Goal: Find specific page/section: Find specific page/section

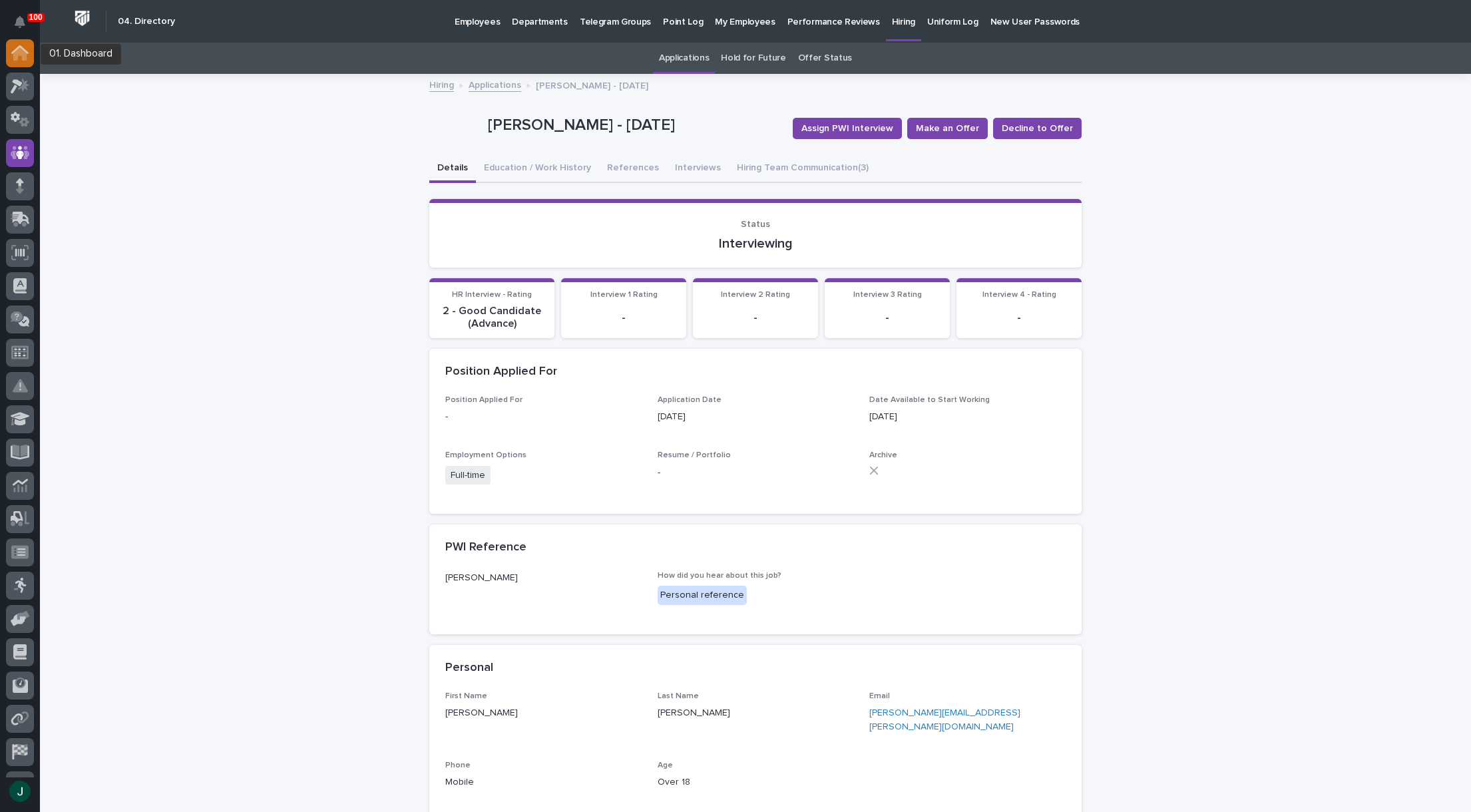
click at [23, 56] on icon at bounding box center [20, 54] width 14 height 14
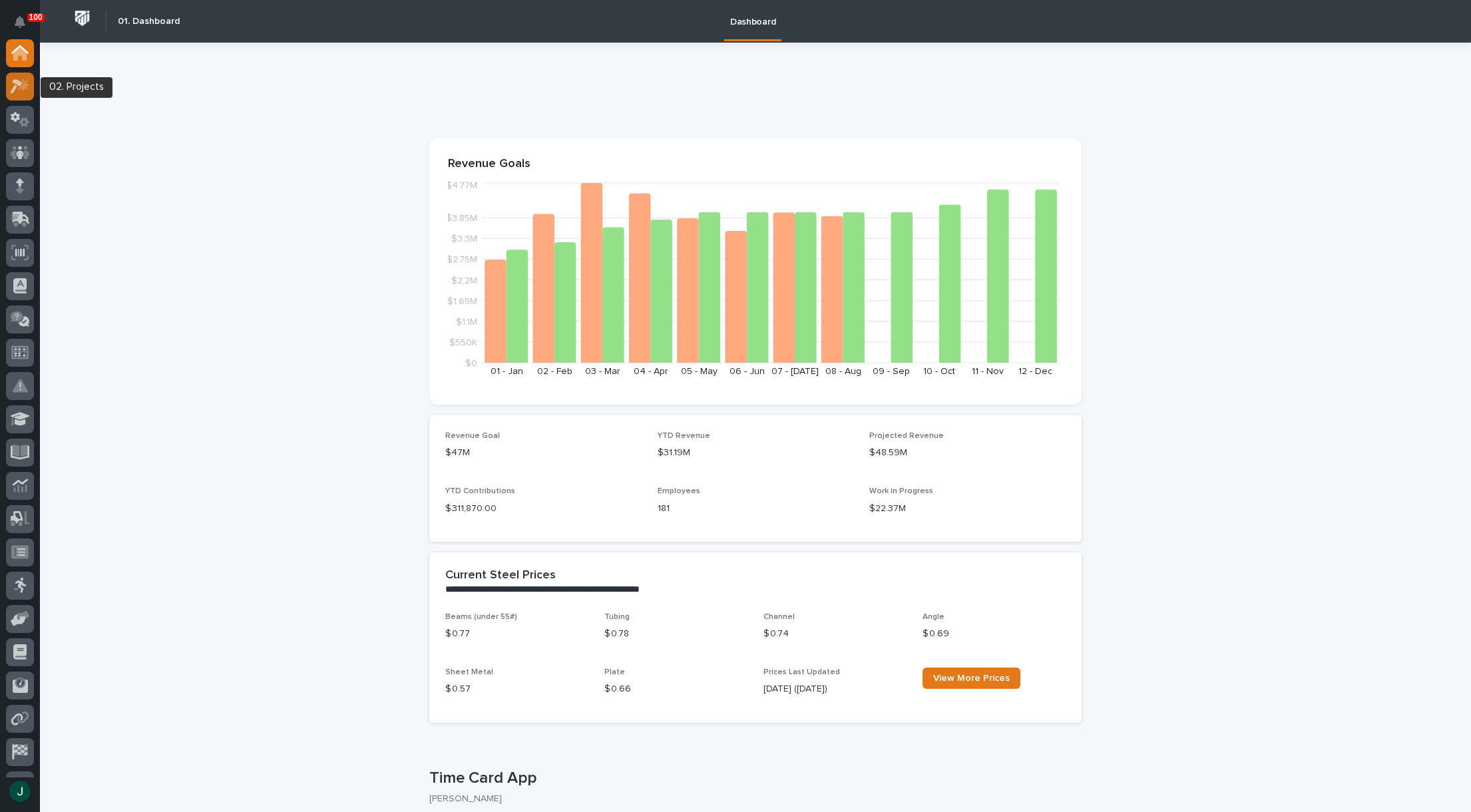
click at [20, 87] on icon at bounding box center [20, 85] width 19 height 15
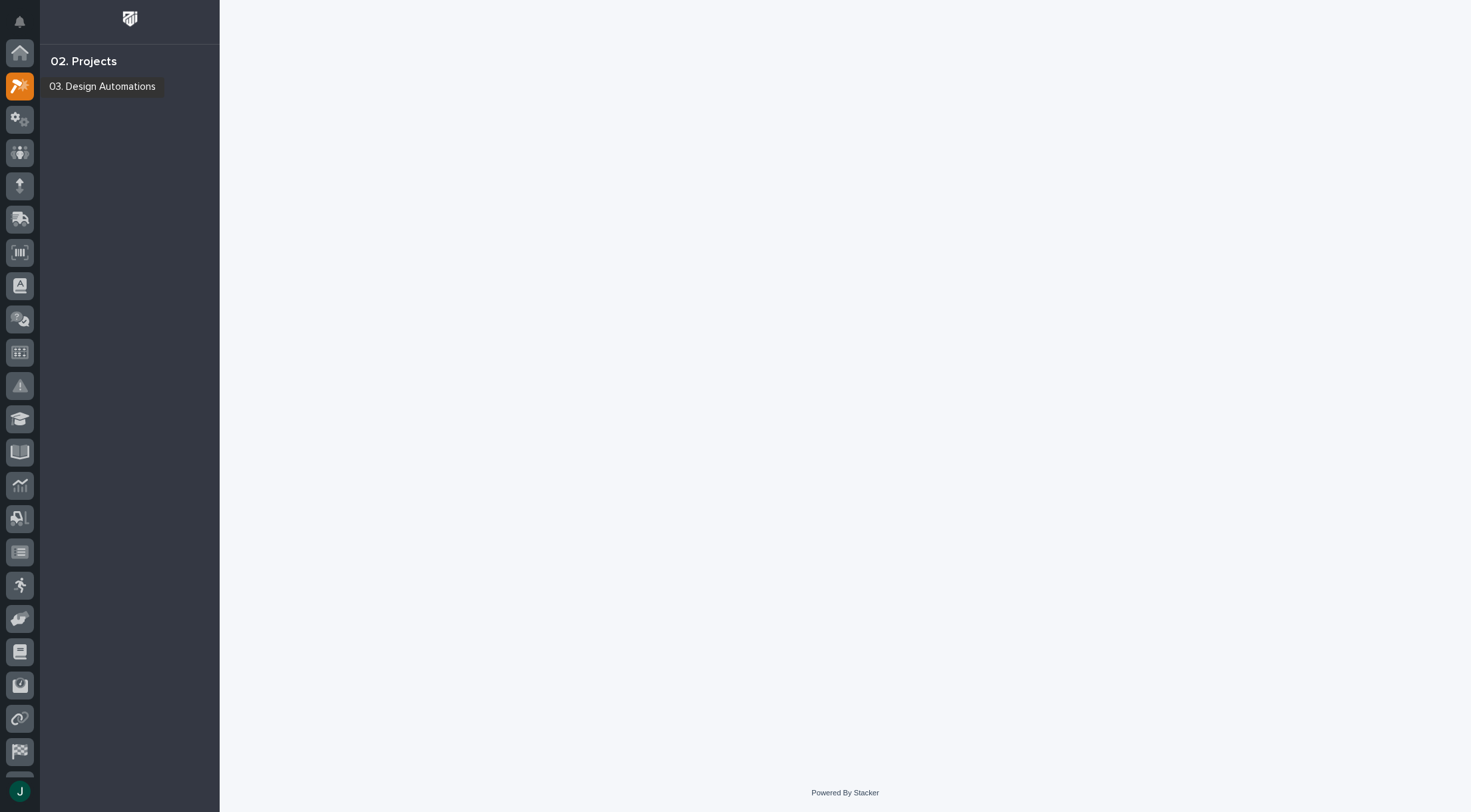
scroll to position [33, 0]
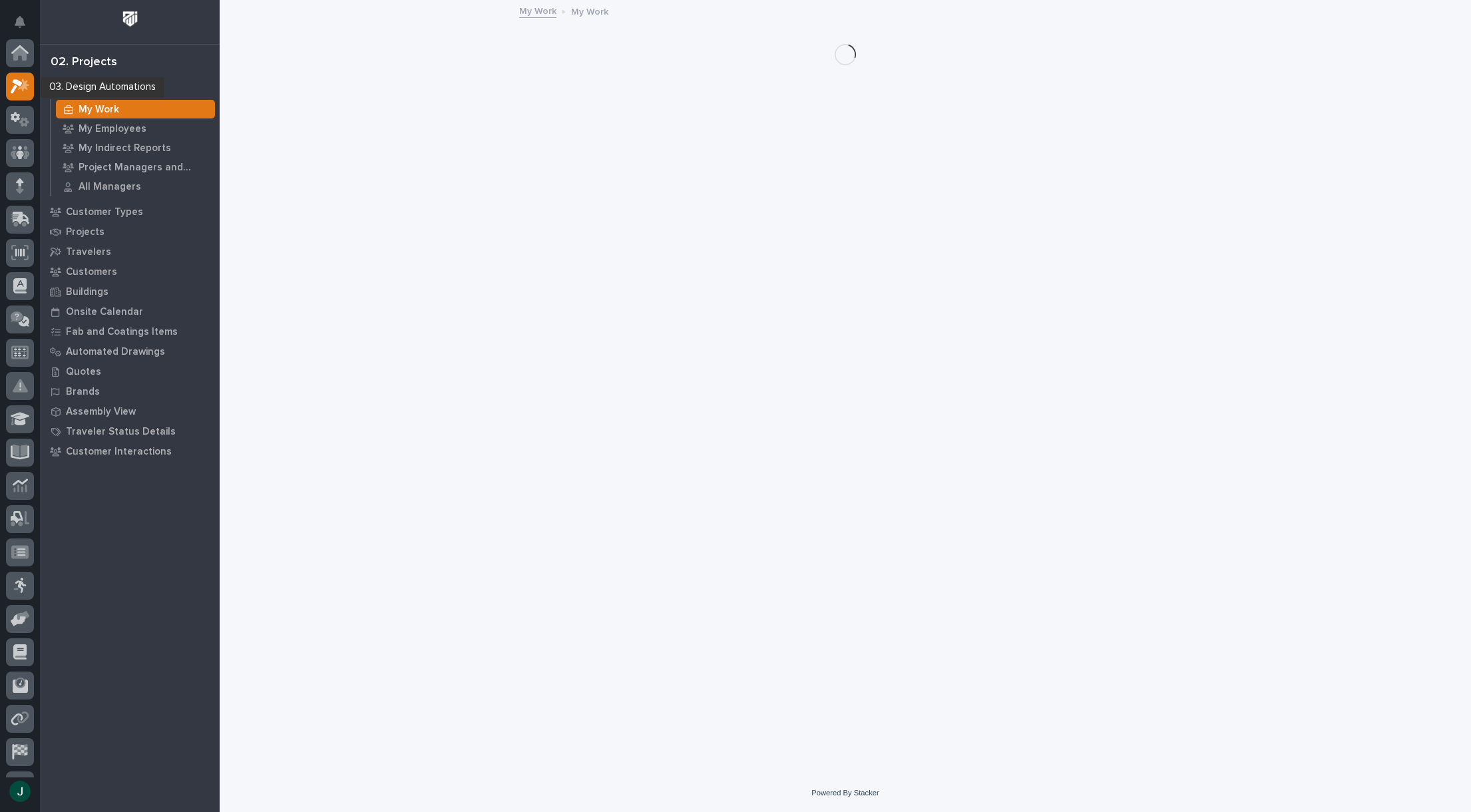
scroll to position [33, 0]
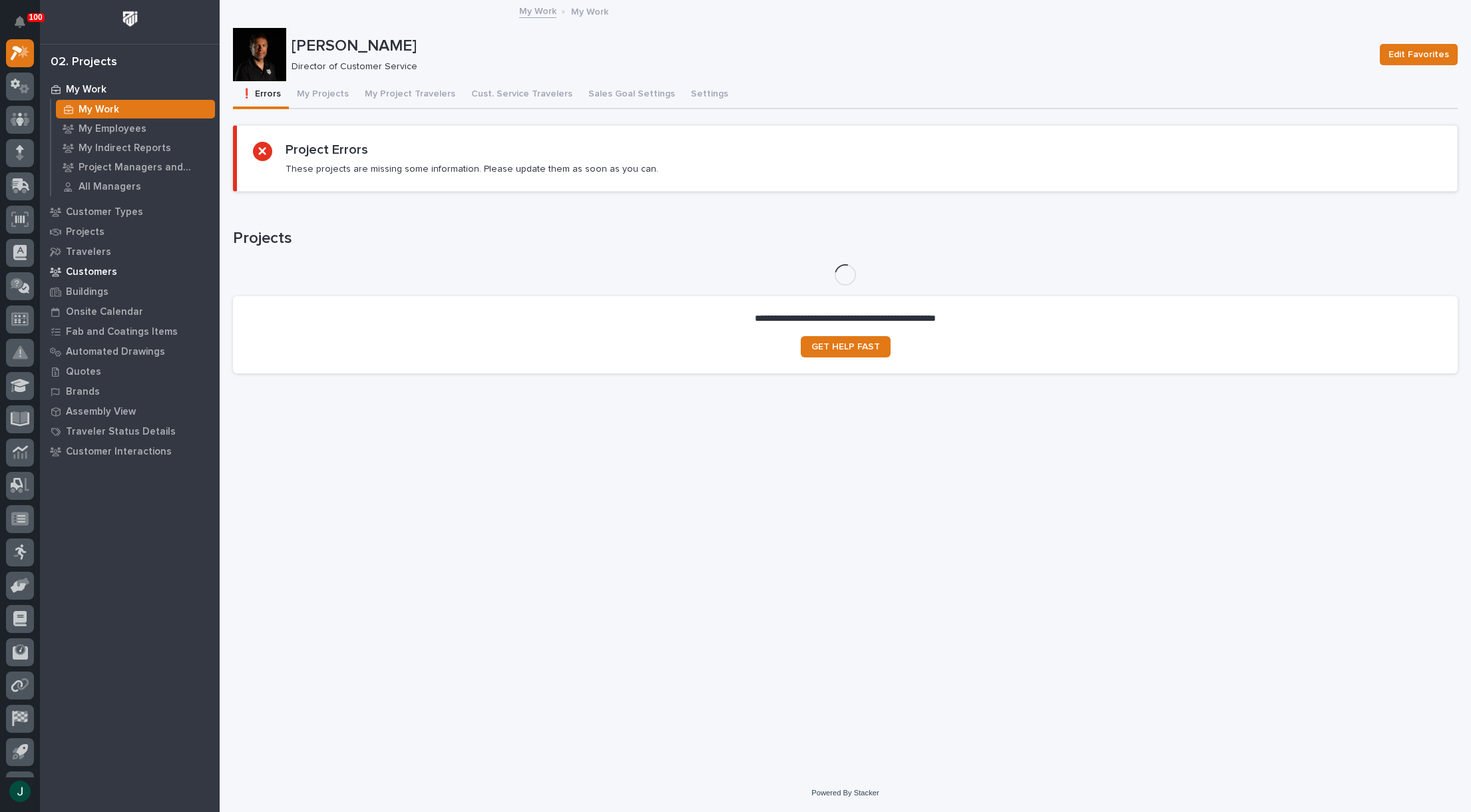
click at [96, 274] on p "Customers" at bounding box center [92, 271] width 52 height 12
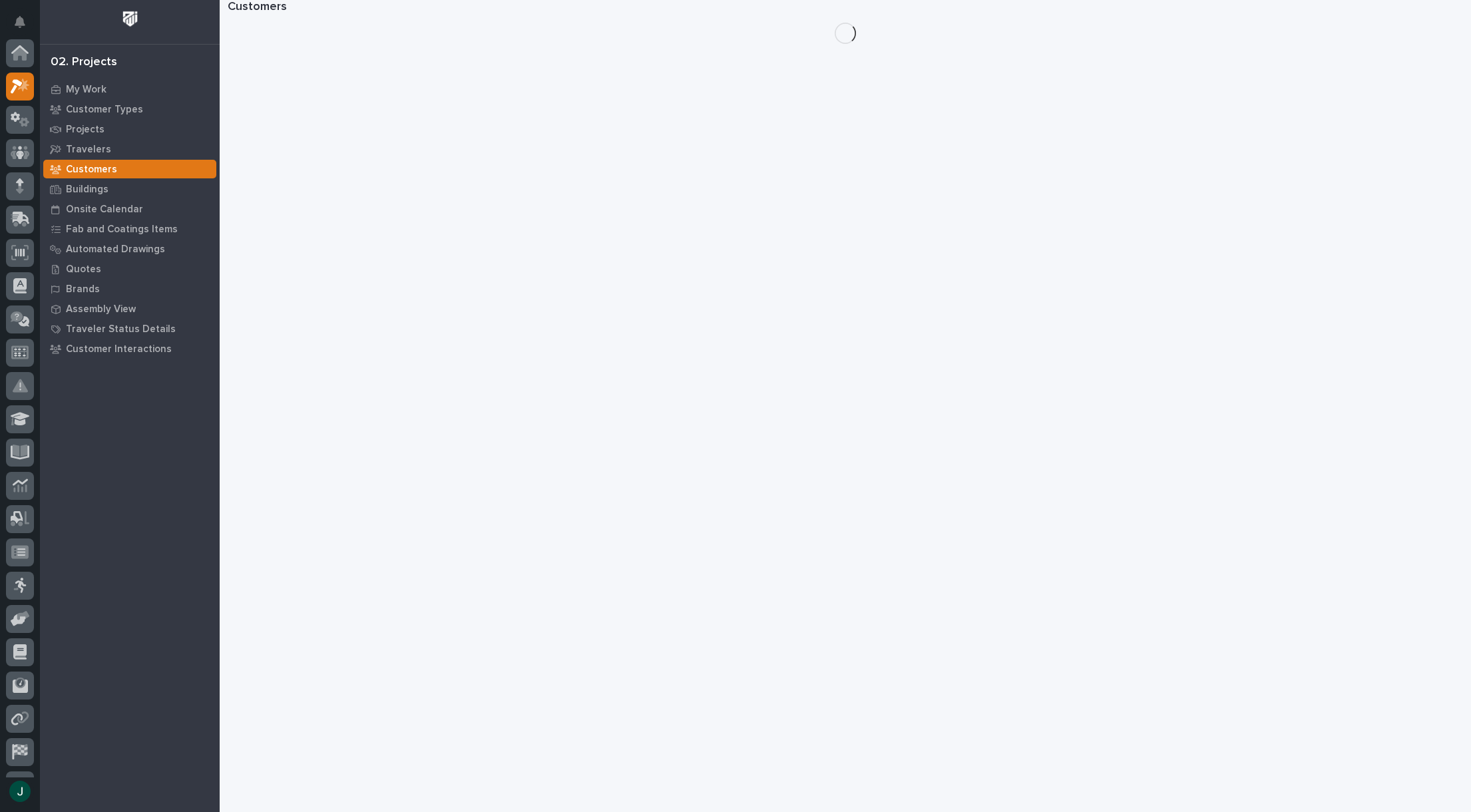
scroll to position [33, 0]
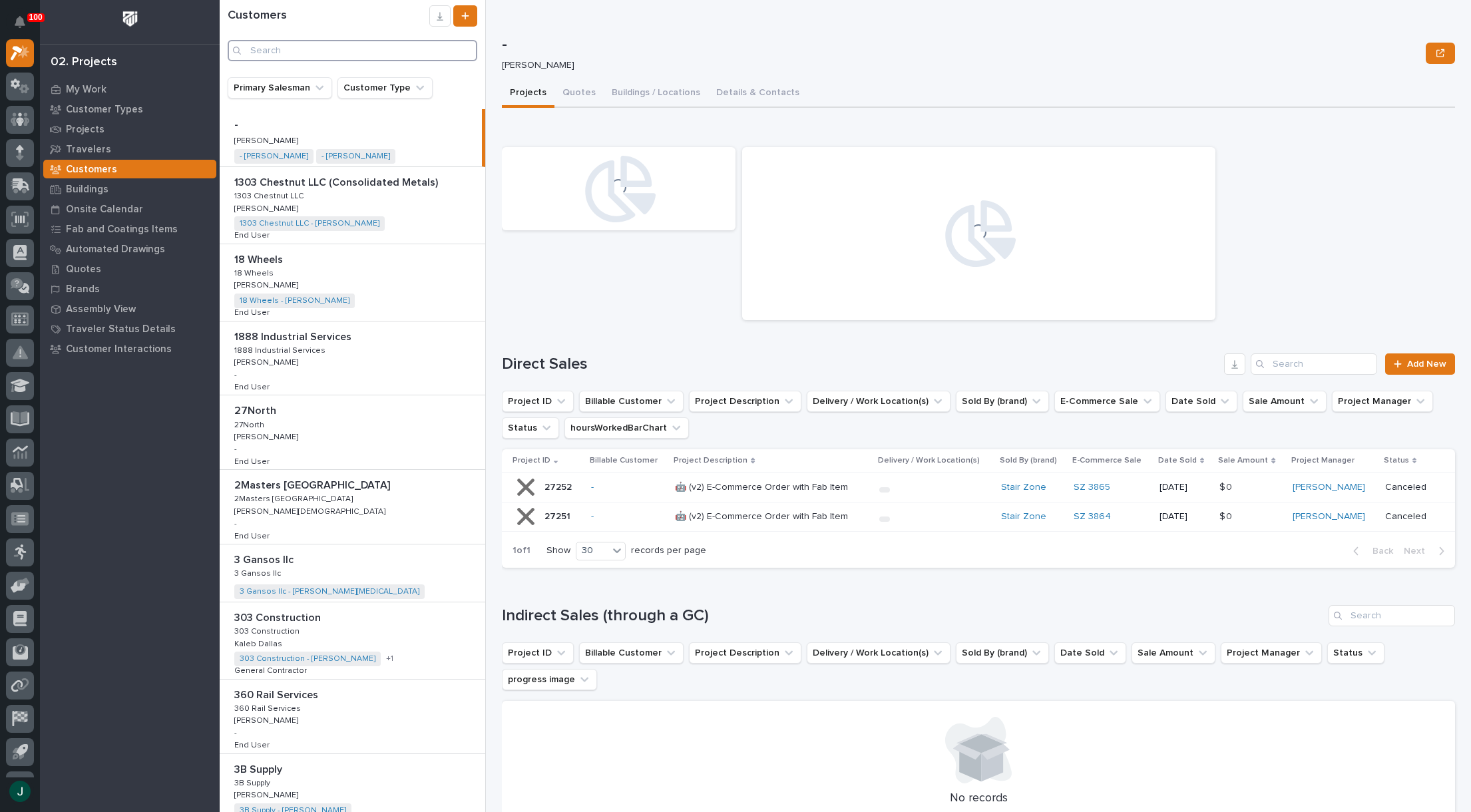
click at [287, 48] on input "Search" at bounding box center [353, 51] width 250 height 21
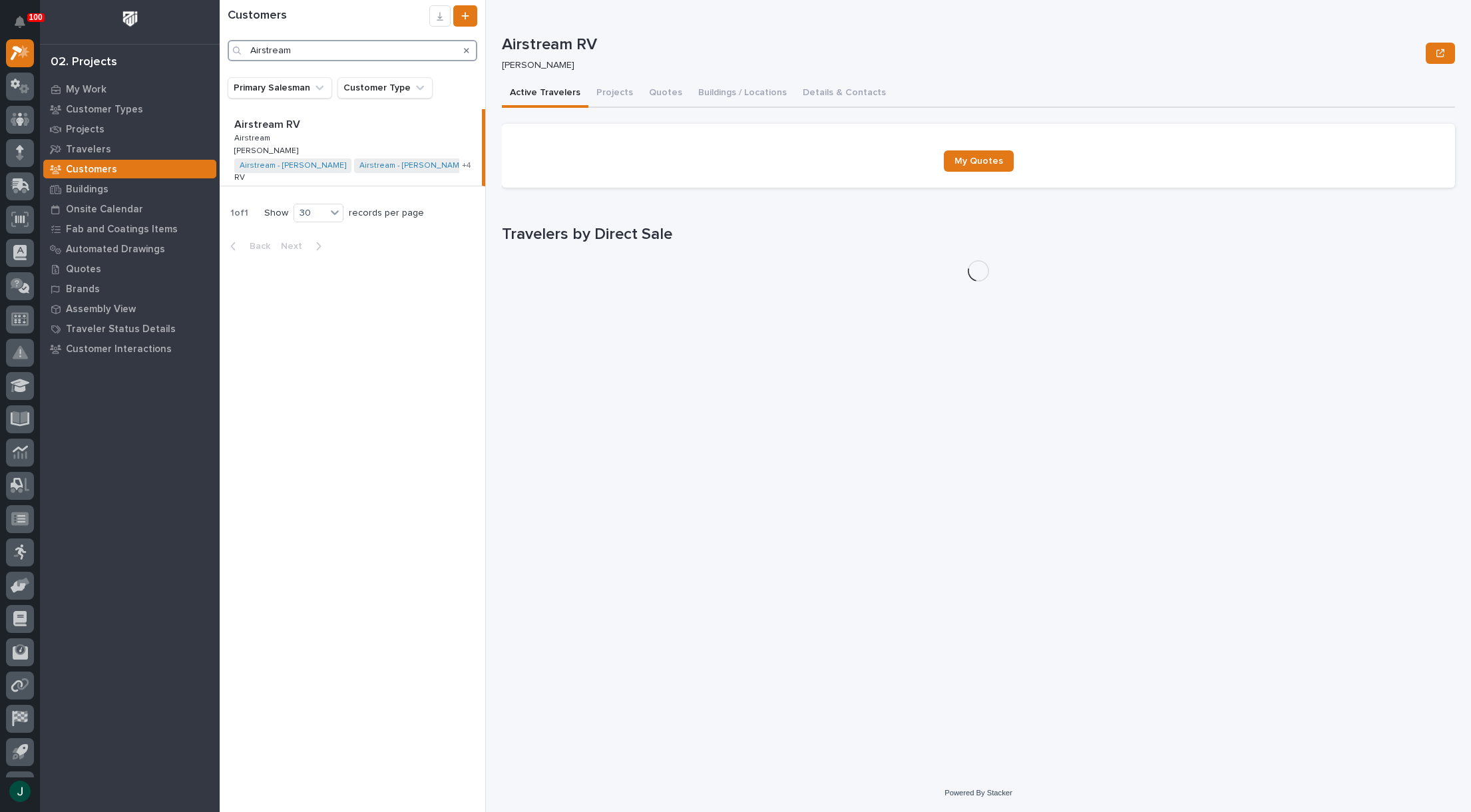
type input "Airstream"
click at [274, 128] on p "Airstream RV" at bounding box center [268, 123] width 68 height 15
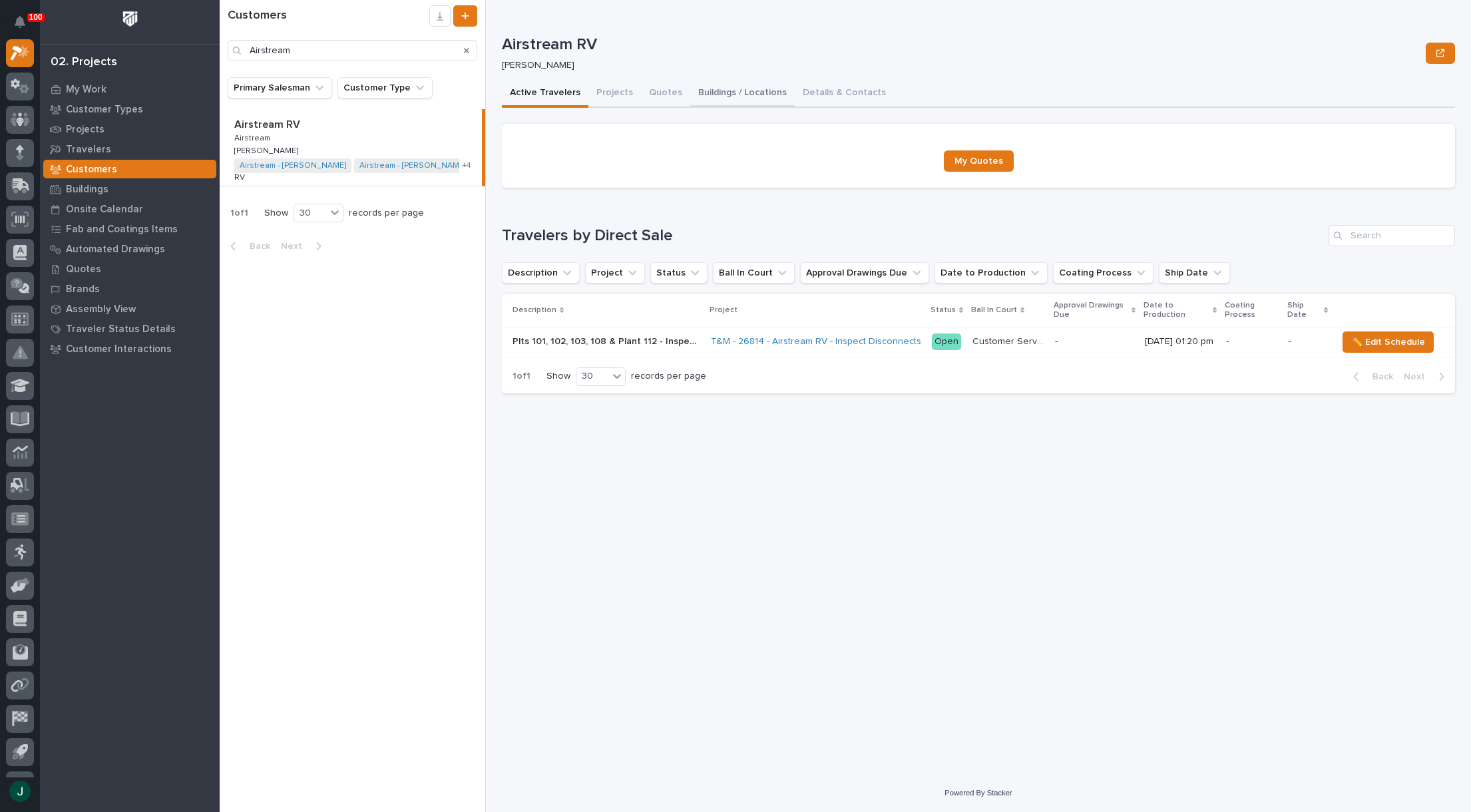
click at [740, 93] on button "Buildings / Locations" at bounding box center [743, 93] width 105 height 28
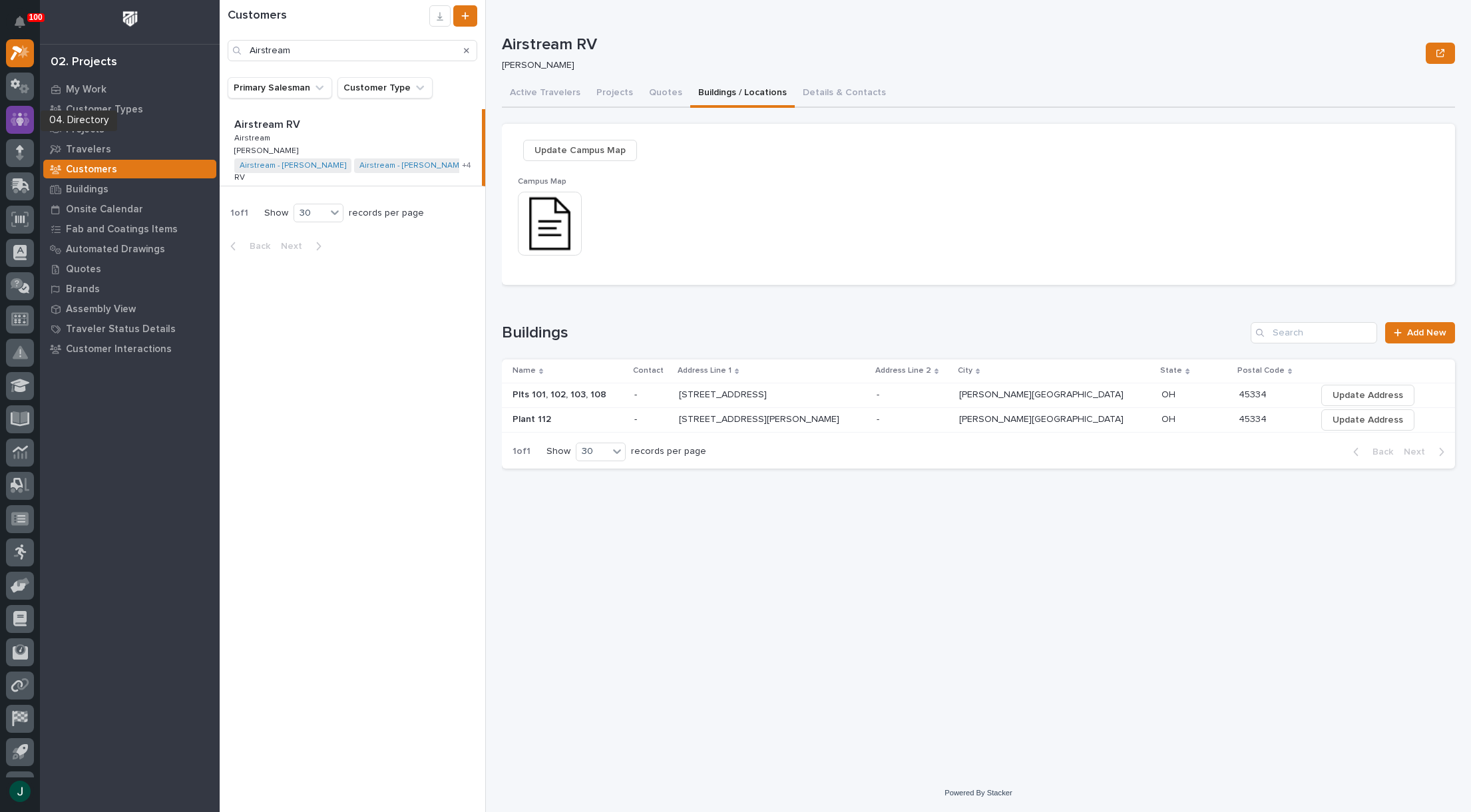
click at [29, 118] on icon at bounding box center [20, 119] width 19 height 15
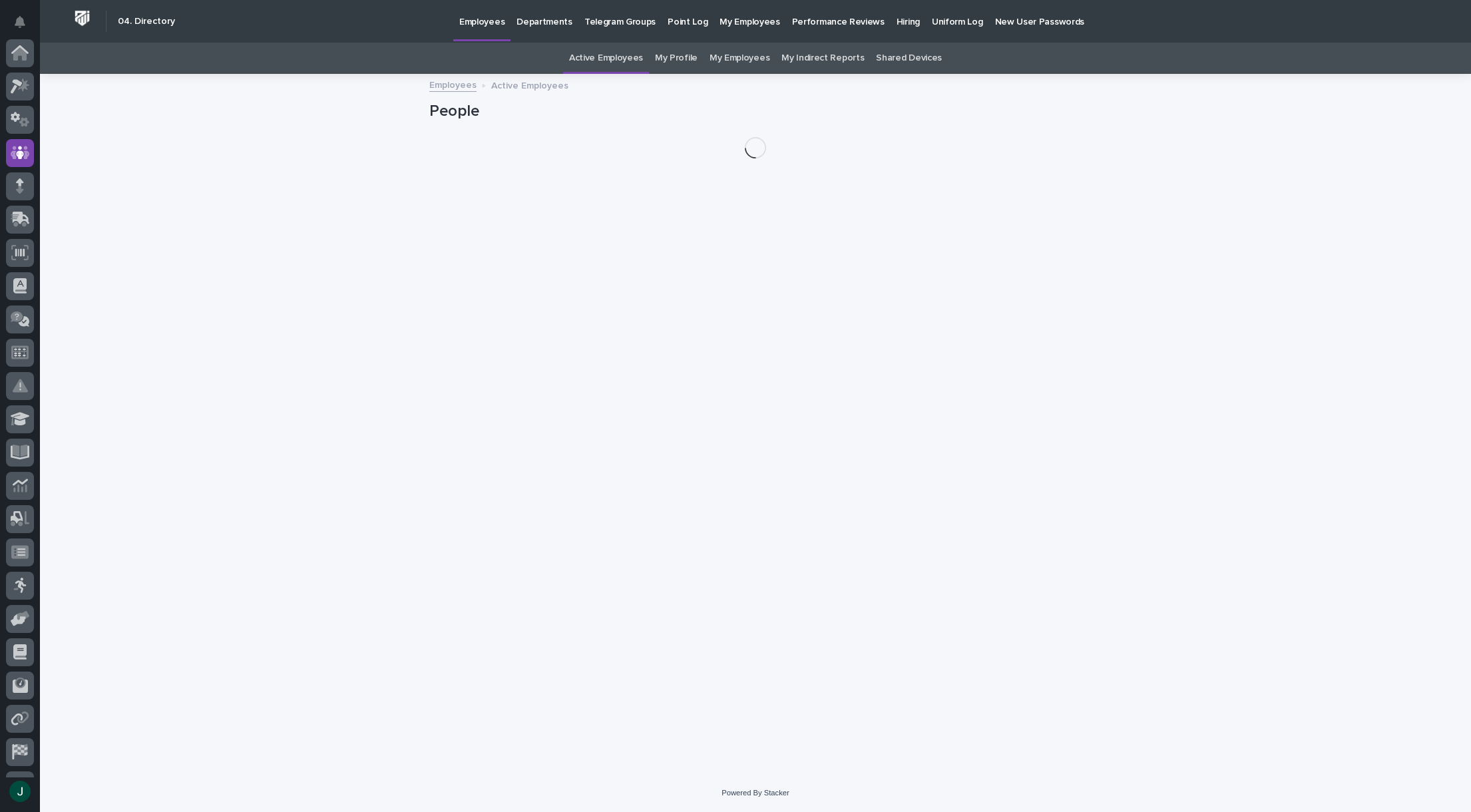
scroll to position [93, 0]
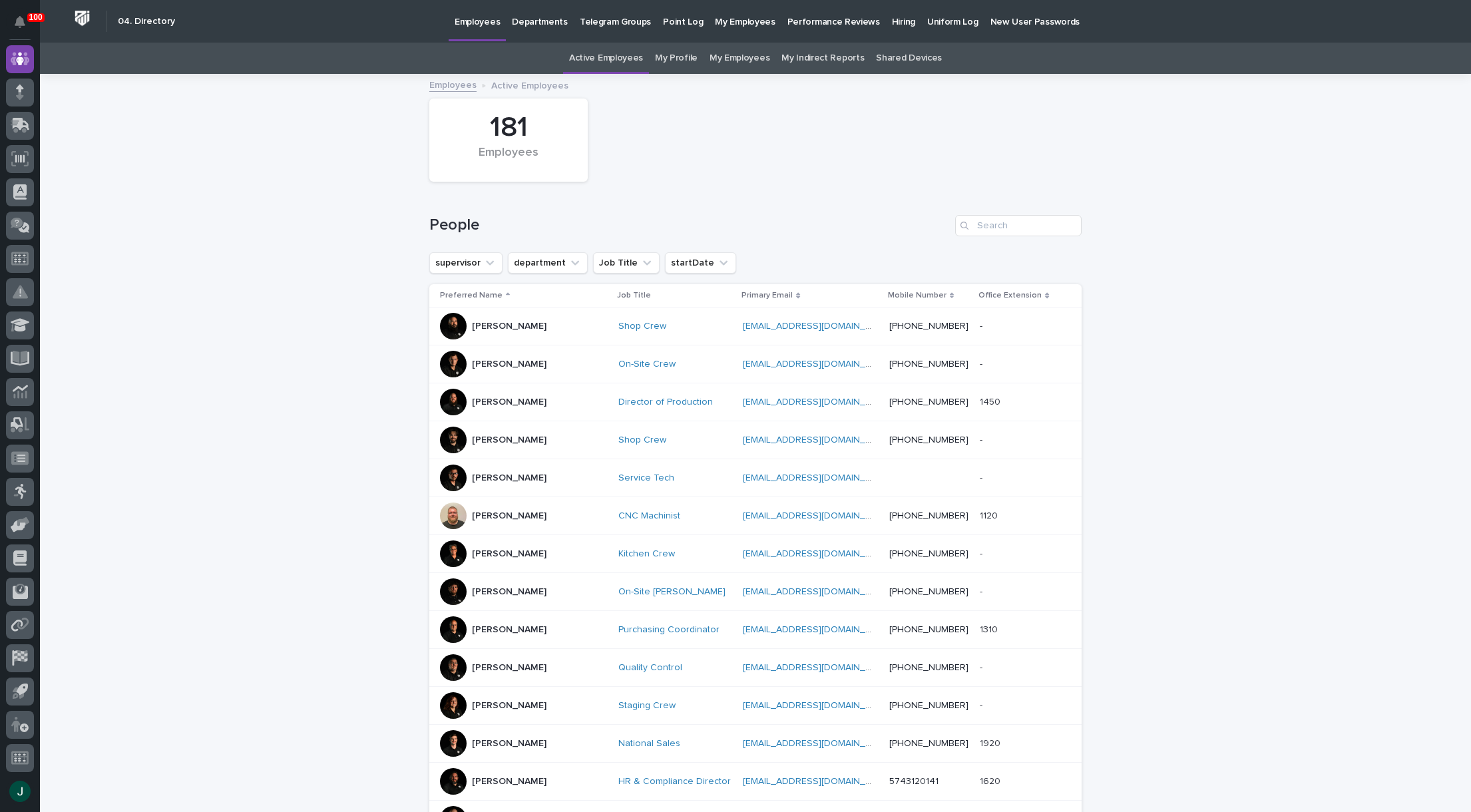
click at [740, 19] on p "My Employees" at bounding box center [744, 14] width 60 height 28
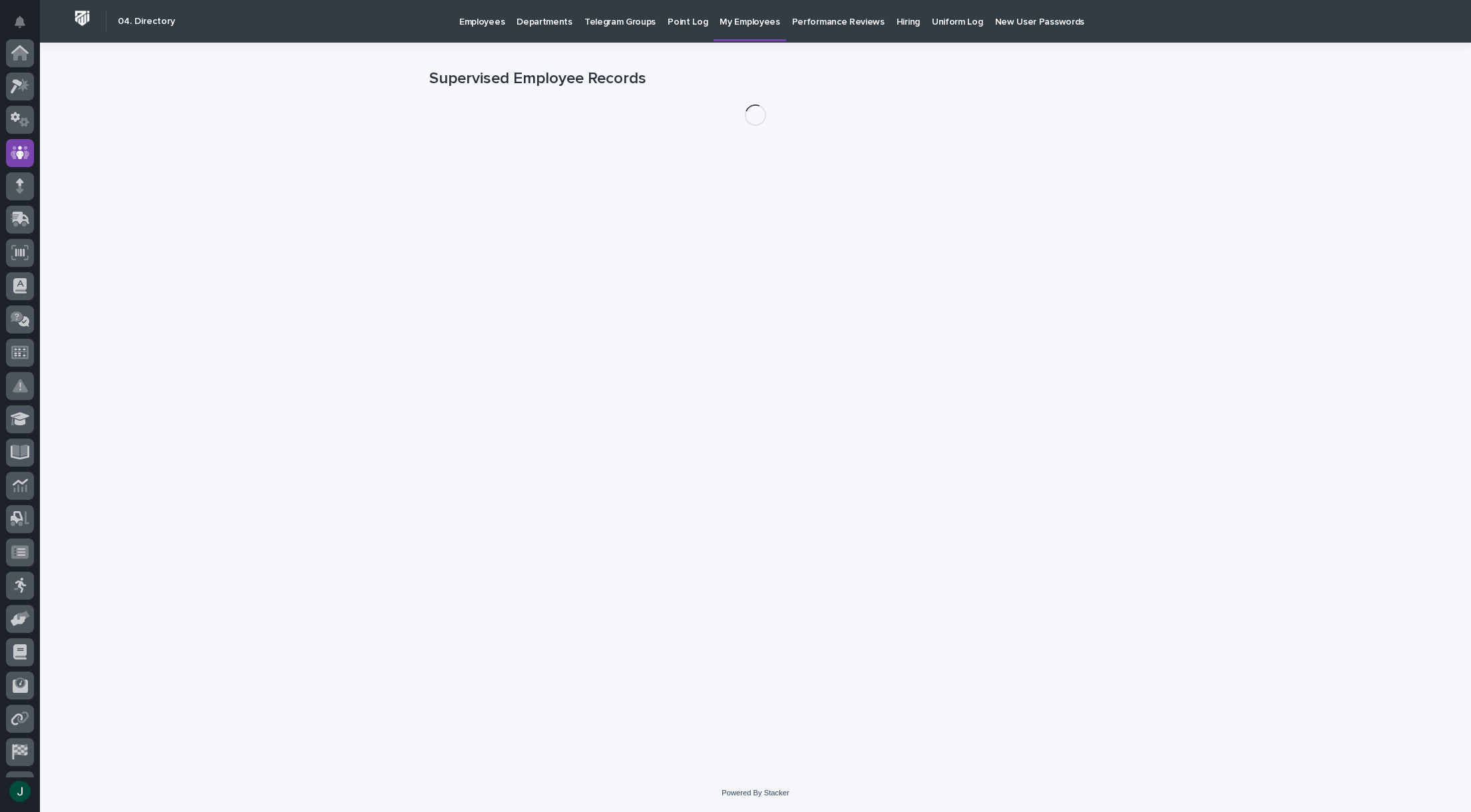
scroll to position [93, 0]
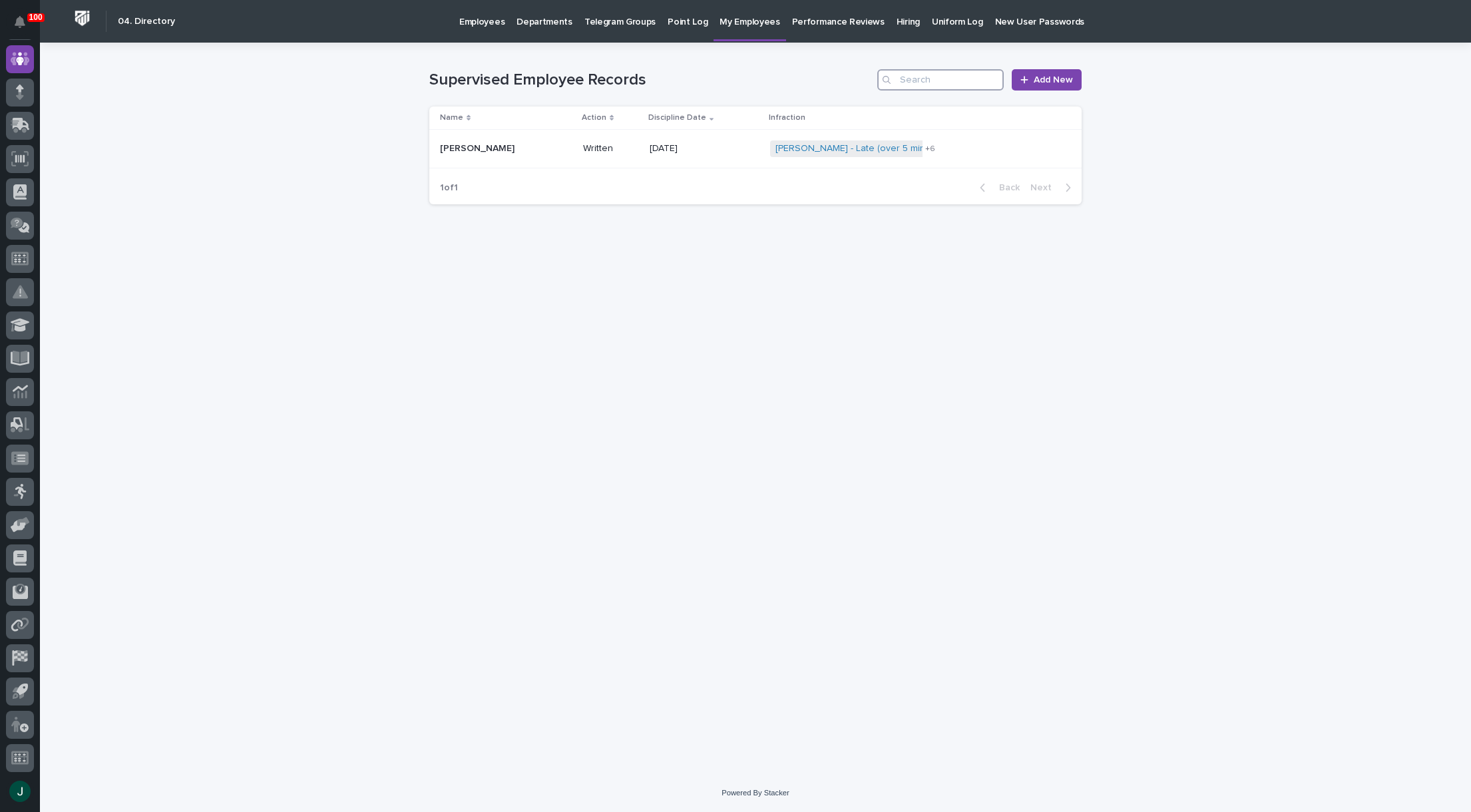
click at [959, 83] on input "Search" at bounding box center [940, 80] width 126 height 21
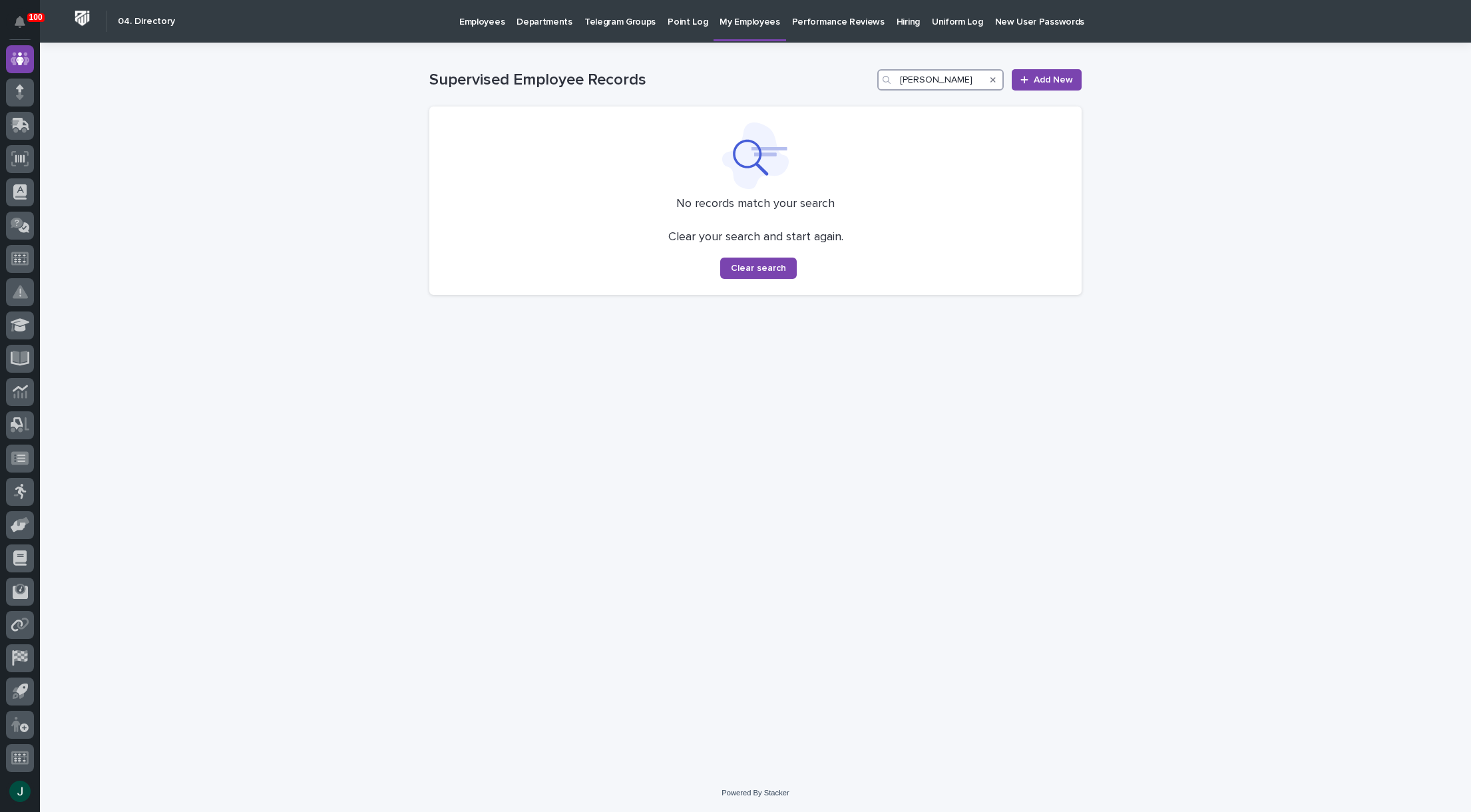
type input "[PERSON_NAME]"
click at [474, 23] on p "Employees" at bounding box center [482, 14] width 45 height 28
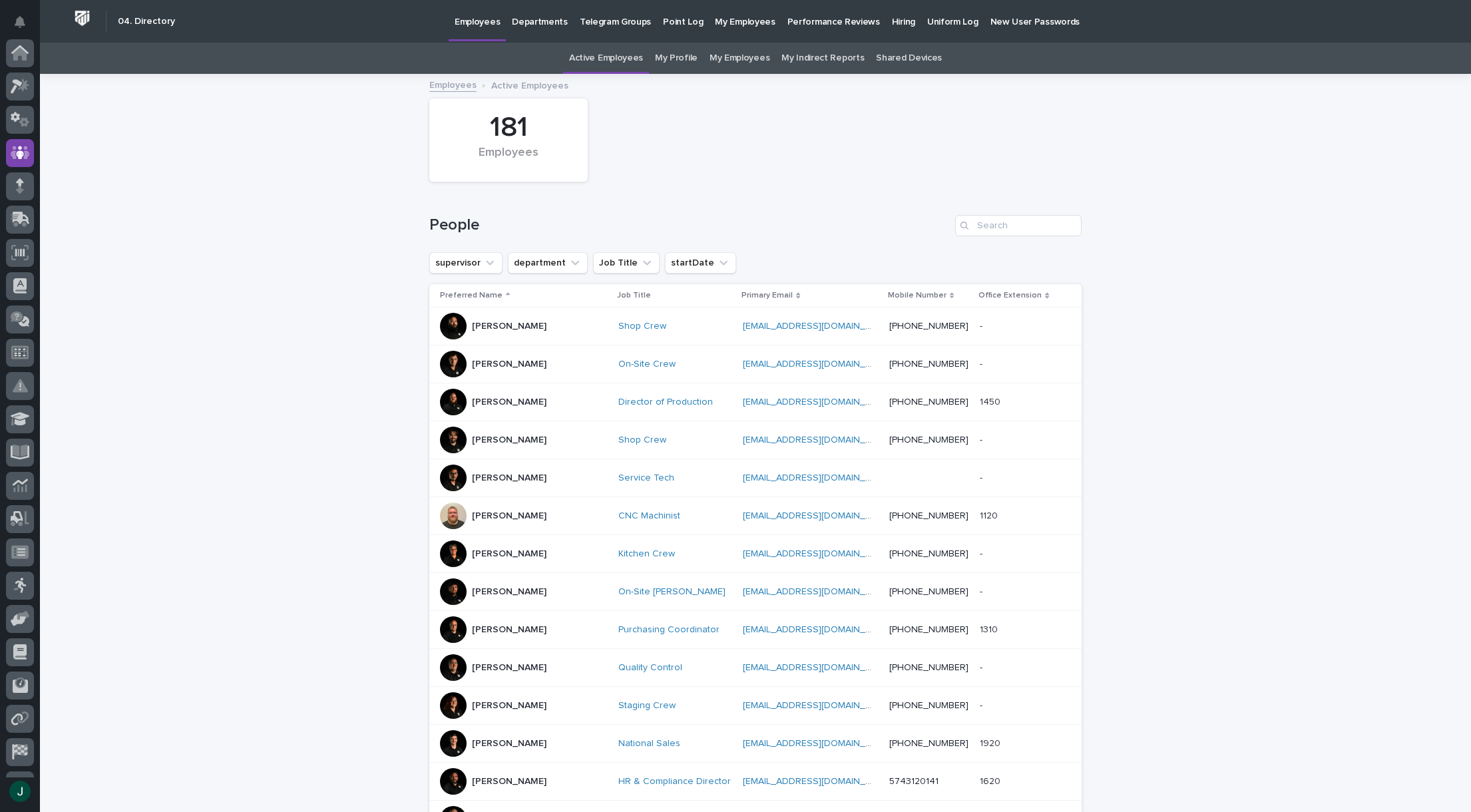
scroll to position [93, 0]
click at [1039, 228] on input "Search" at bounding box center [1017, 226] width 126 height 21
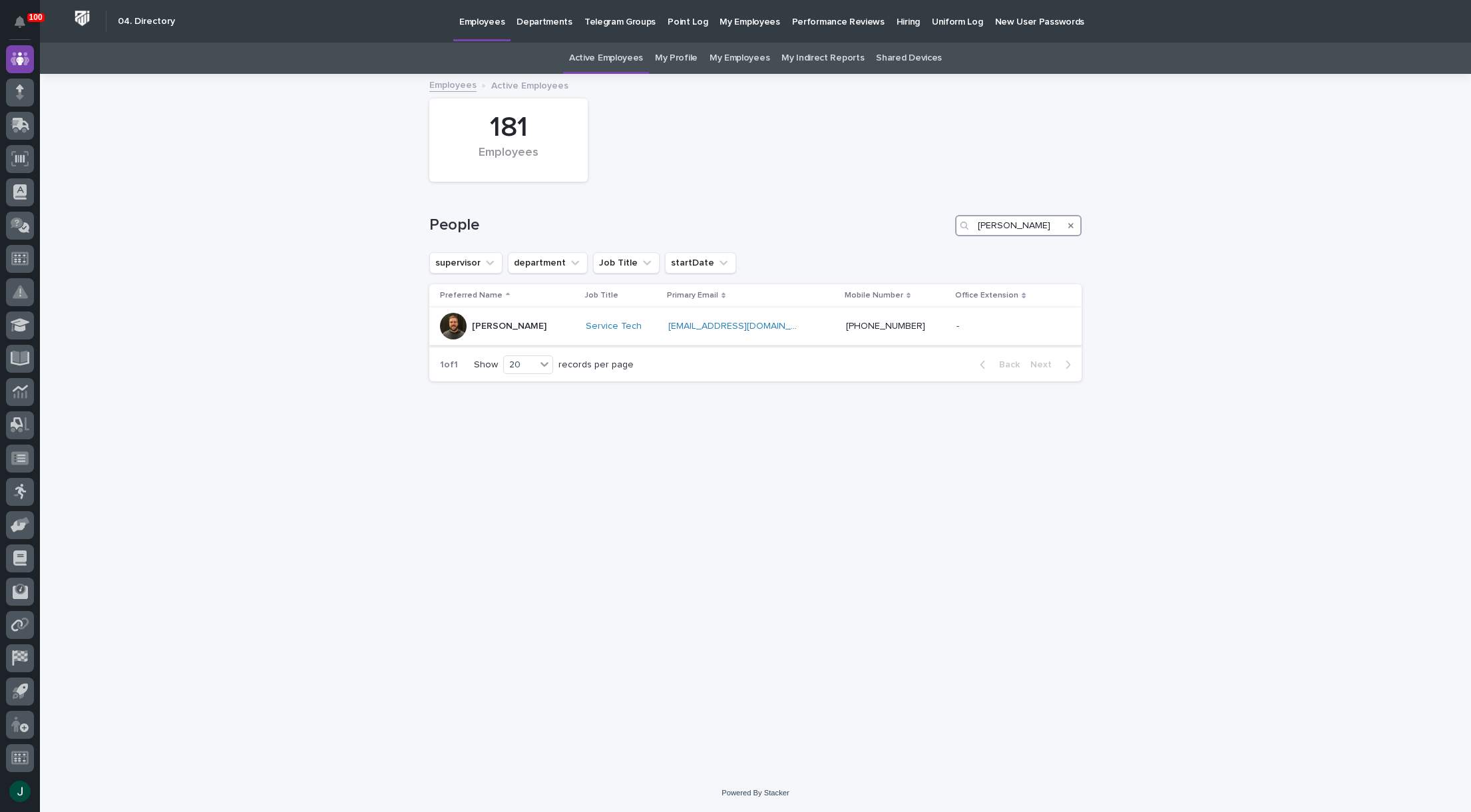
type input "[PERSON_NAME]"
click at [499, 329] on p "[PERSON_NAME]" at bounding box center [509, 326] width 75 height 11
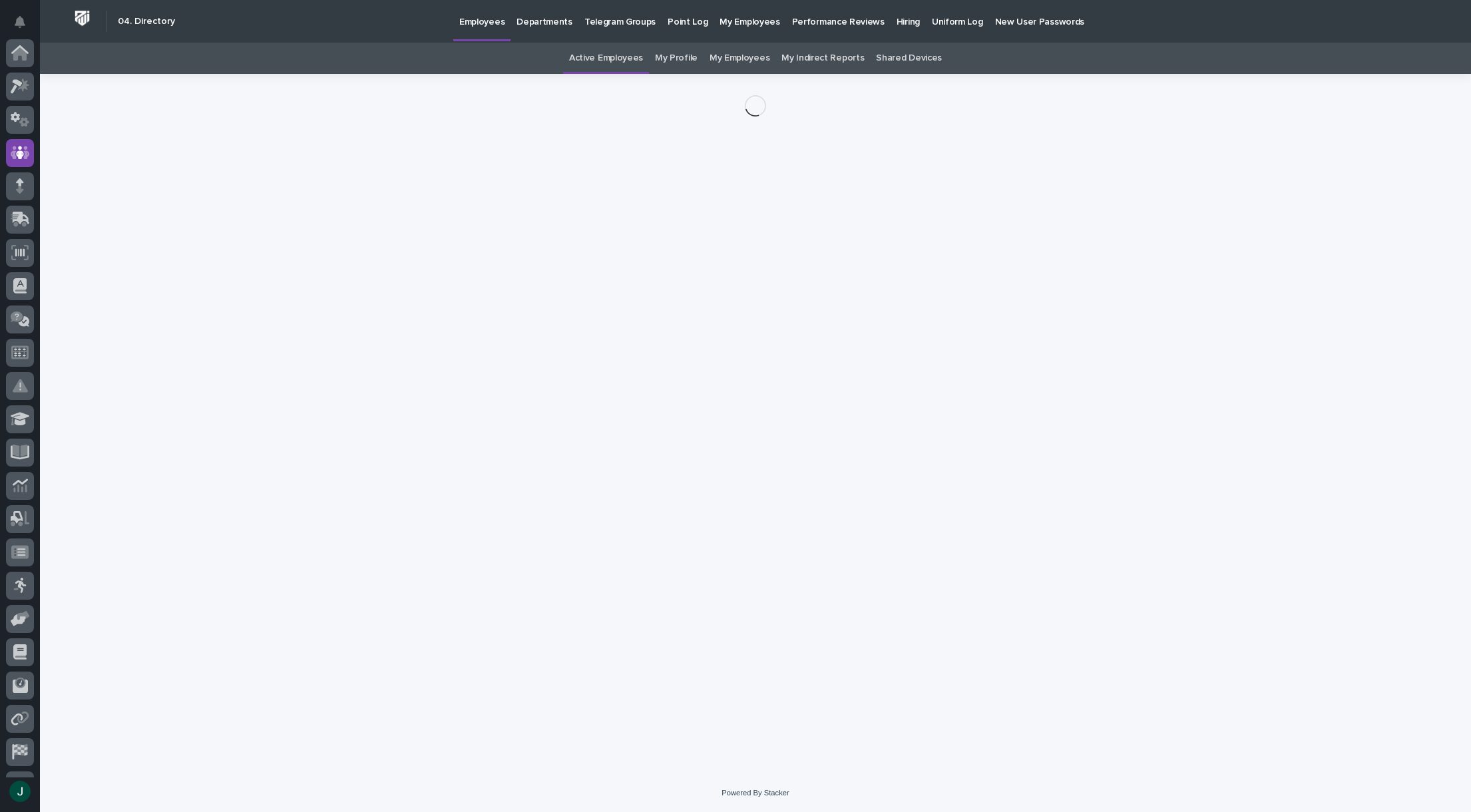
scroll to position [93, 0]
